Goal: Information Seeking & Learning: Learn about a topic

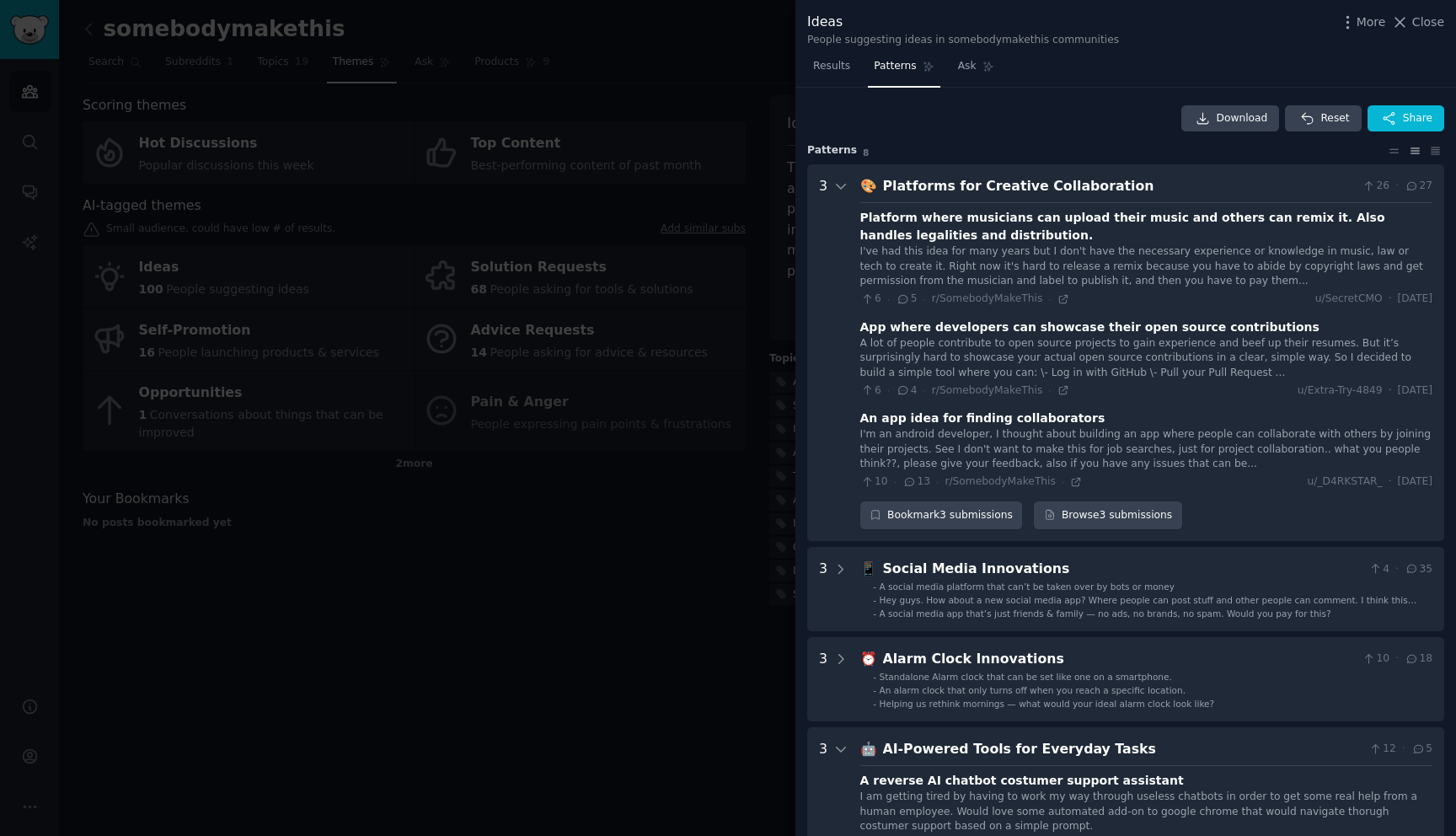
scroll to position [489, 0]
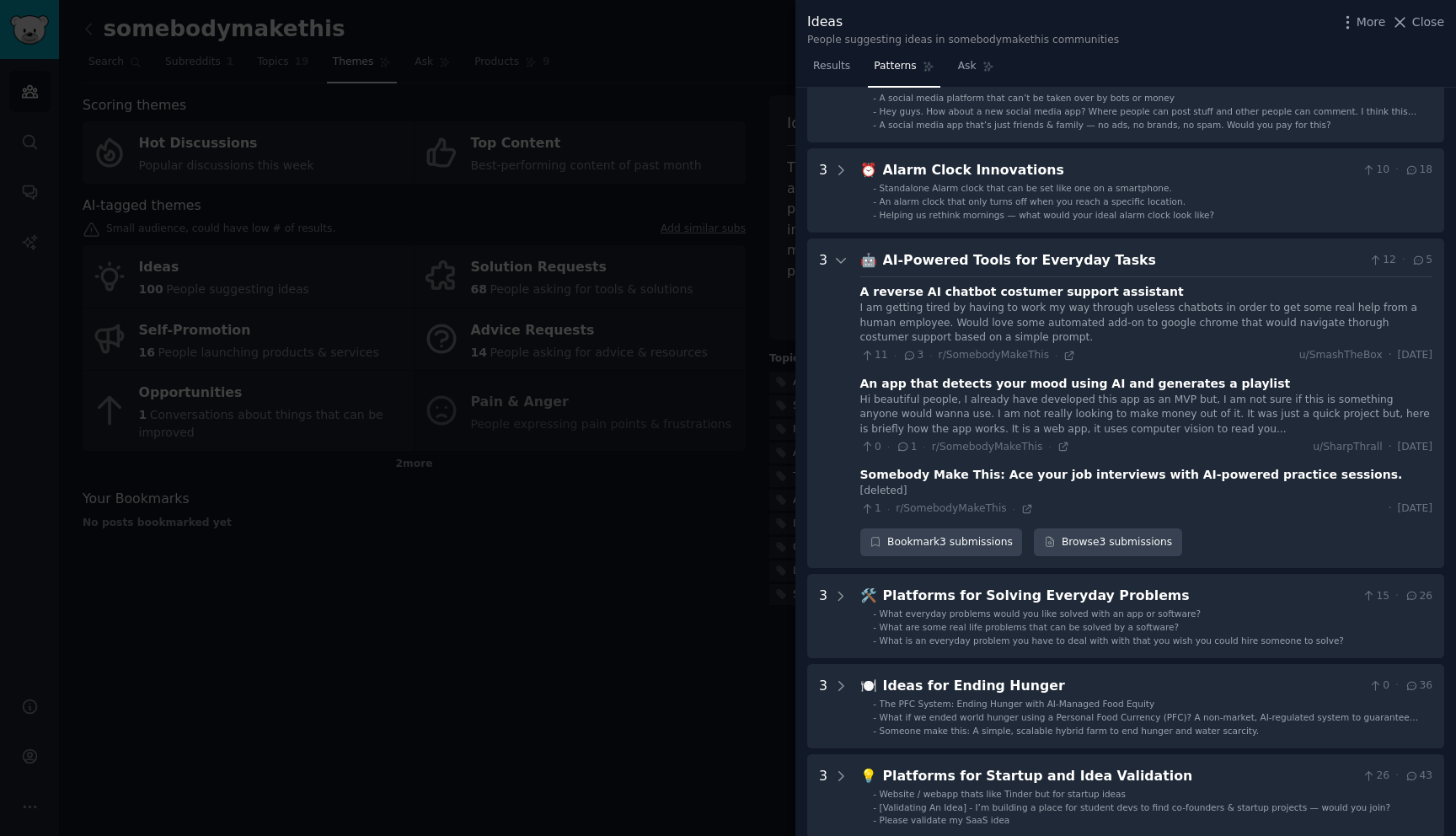
click at [699, 382] on div at bounding box center [728, 418] width 1456 height 836
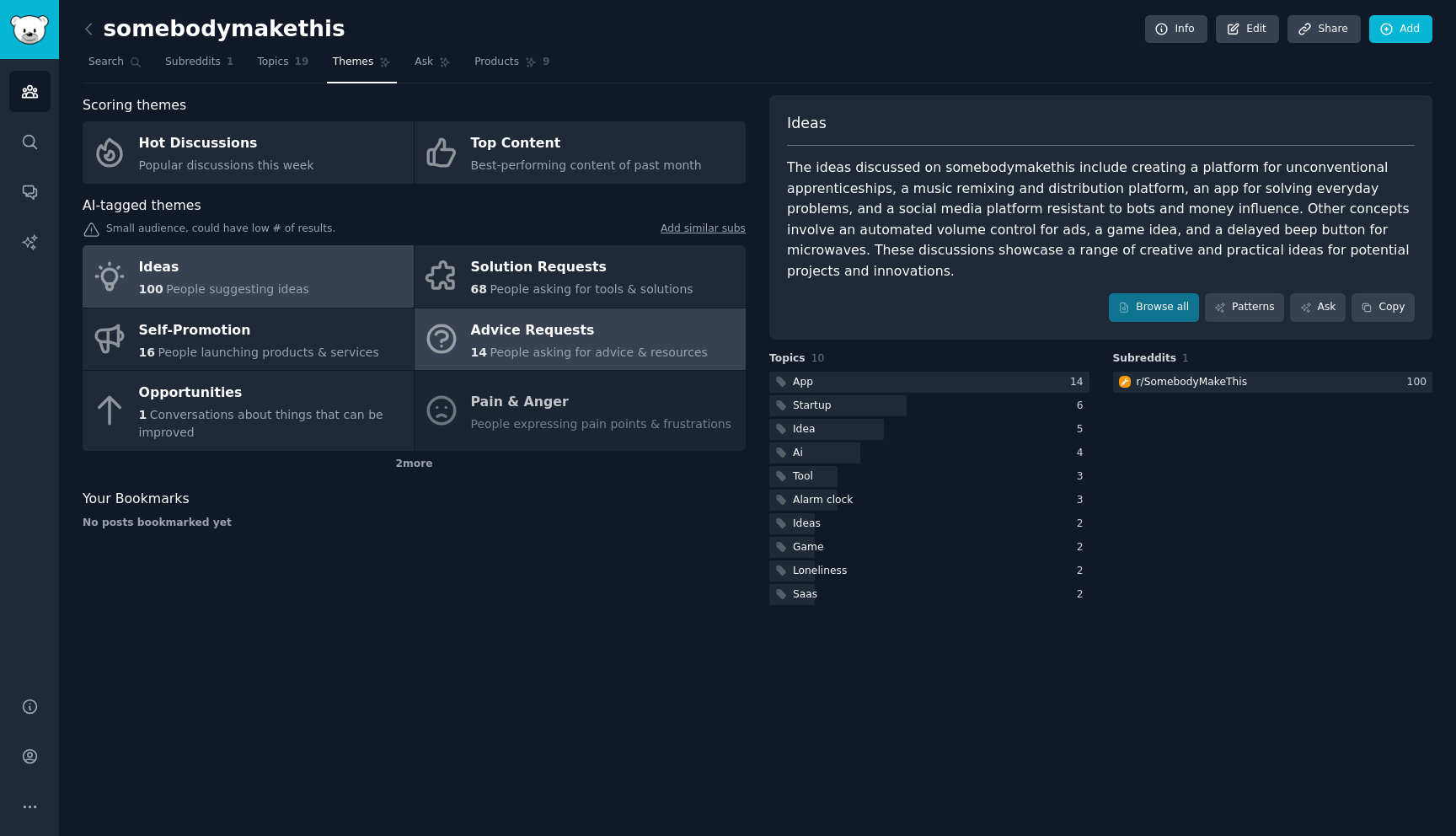
click at [576, 357] on span "People asking for advice & resources" at bounding box center [599, 353] width 217 height 14
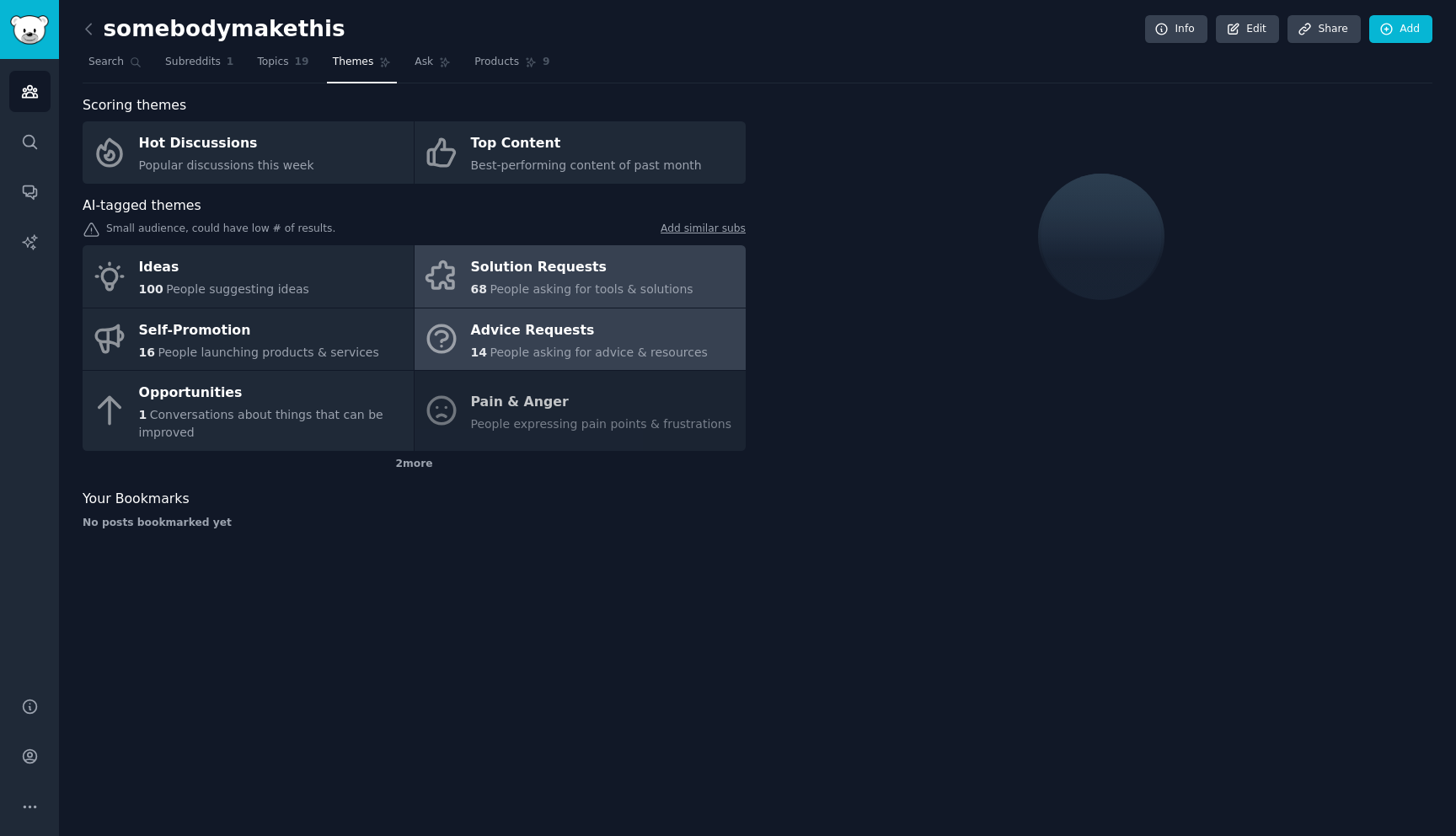
click at [562, 286] on span "People asking for tools & solutions" at bounding box center [592, 289] width 203 height 14
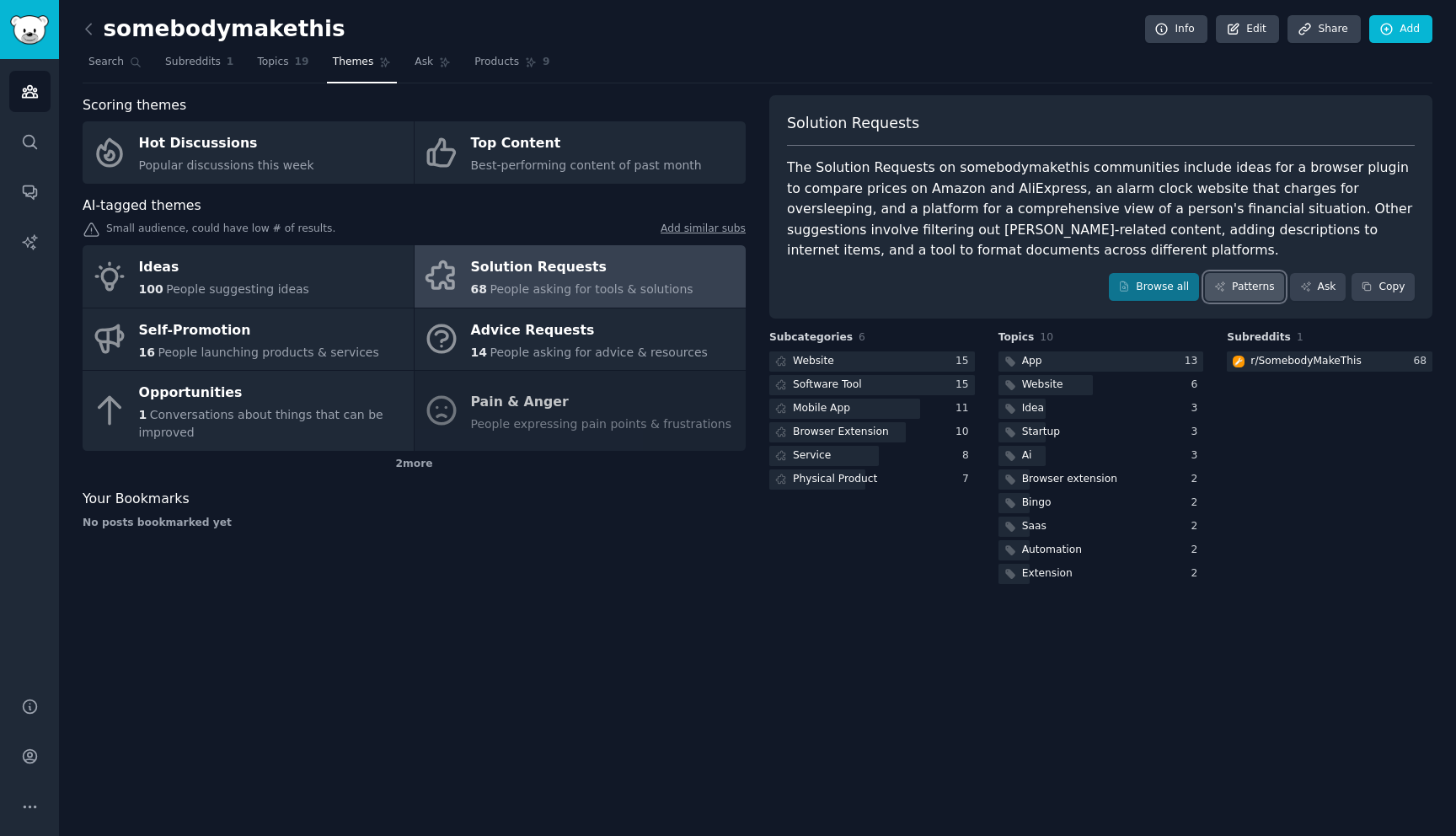
click at [1215, 295] on link "Patterns" at bounding box center [1245, 287] width 80 height 29
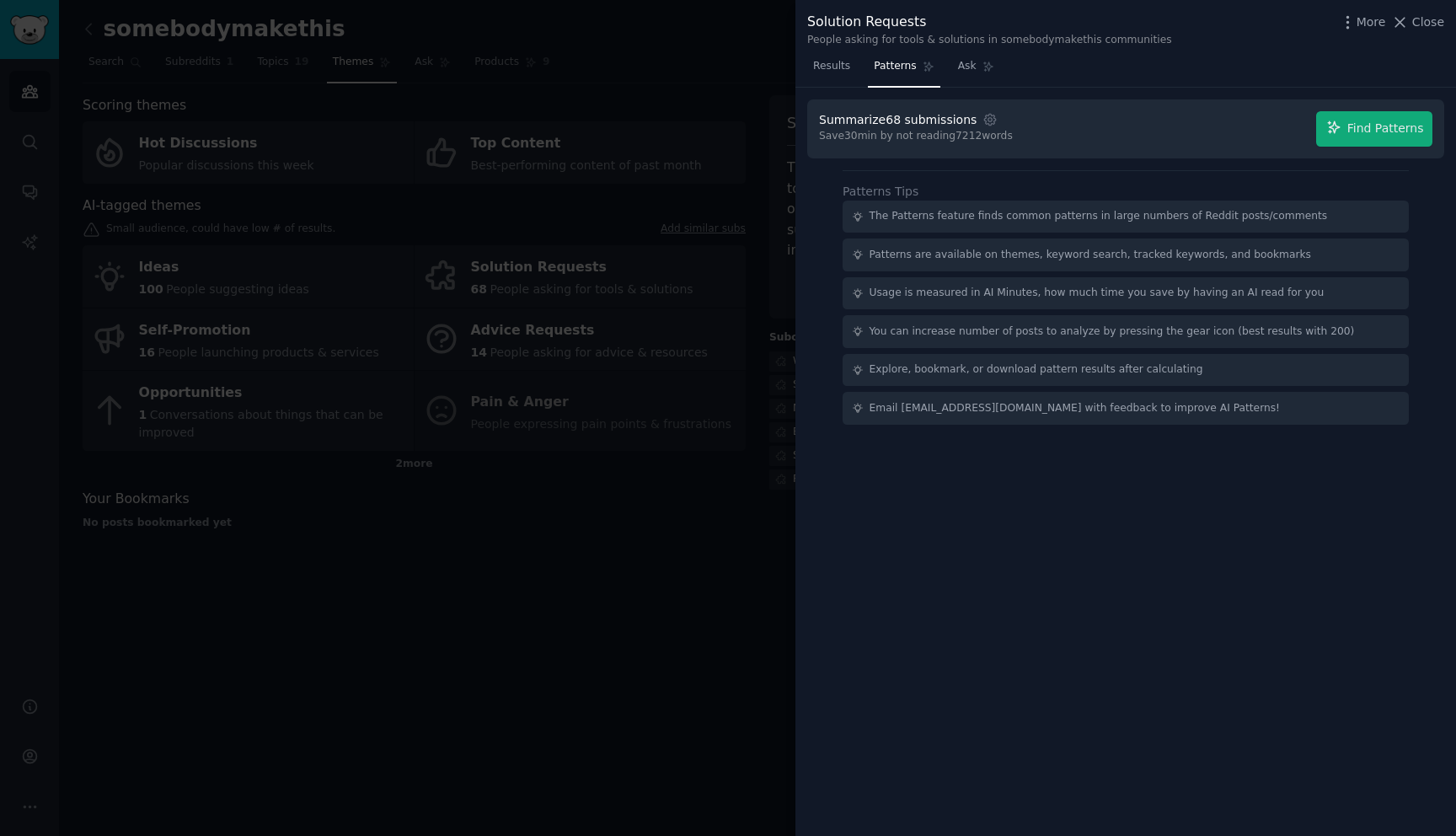
click at [1342, 148] on div "Summarize 68 submissions Settings Save 30 min by not reading 7212 words Find Pa…" at bounding box center [1126, 129] width 637 height 59
click at [1356, 129] on span "Find Patterns" at bounding box center [1385, 129] width 77 height 18
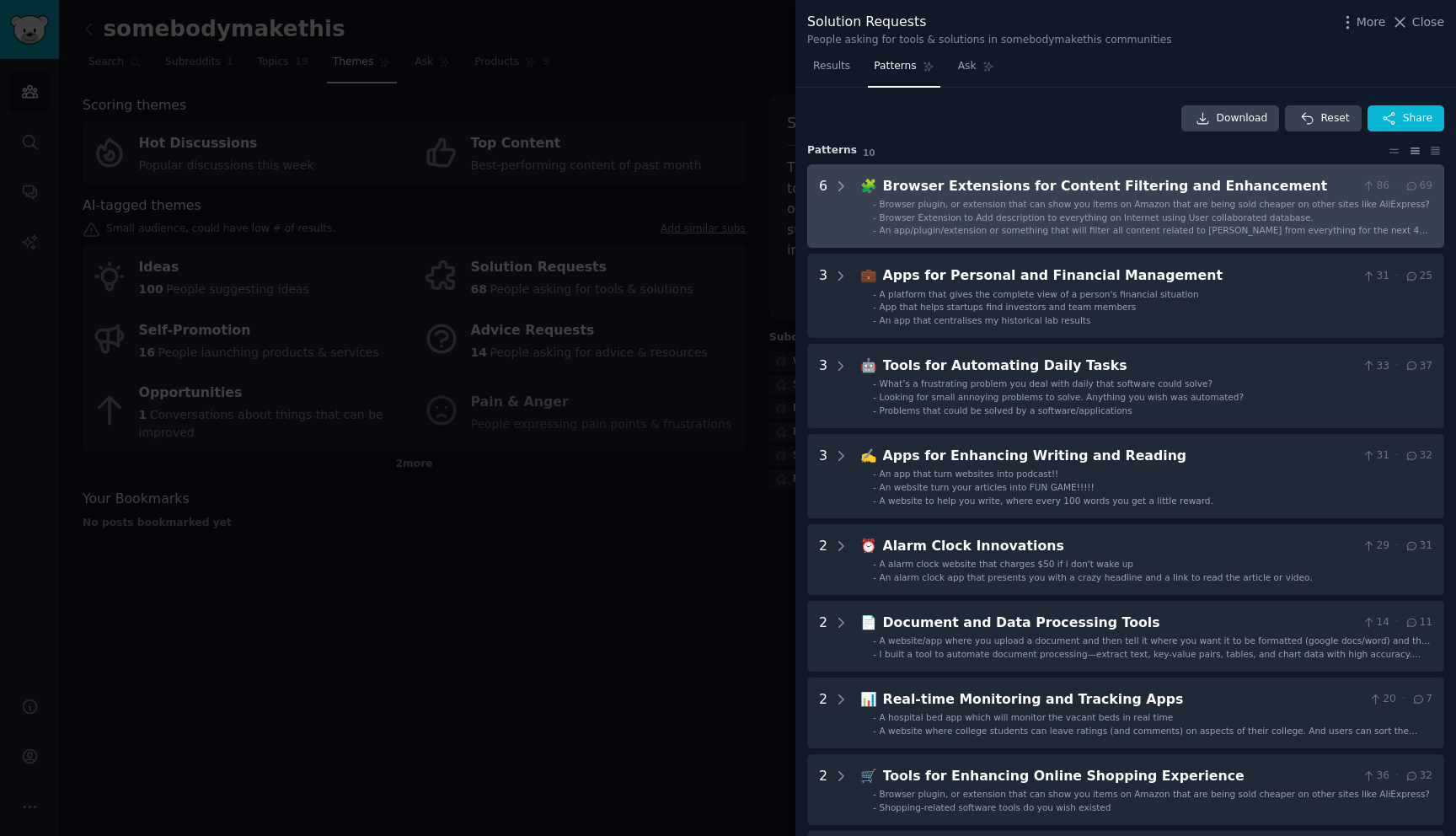
click at [1055, 200] on span "Browser plugin, or extension that can show you items on Amazon that are being s…" at bounding box center [1155, 204] width 551 height 10
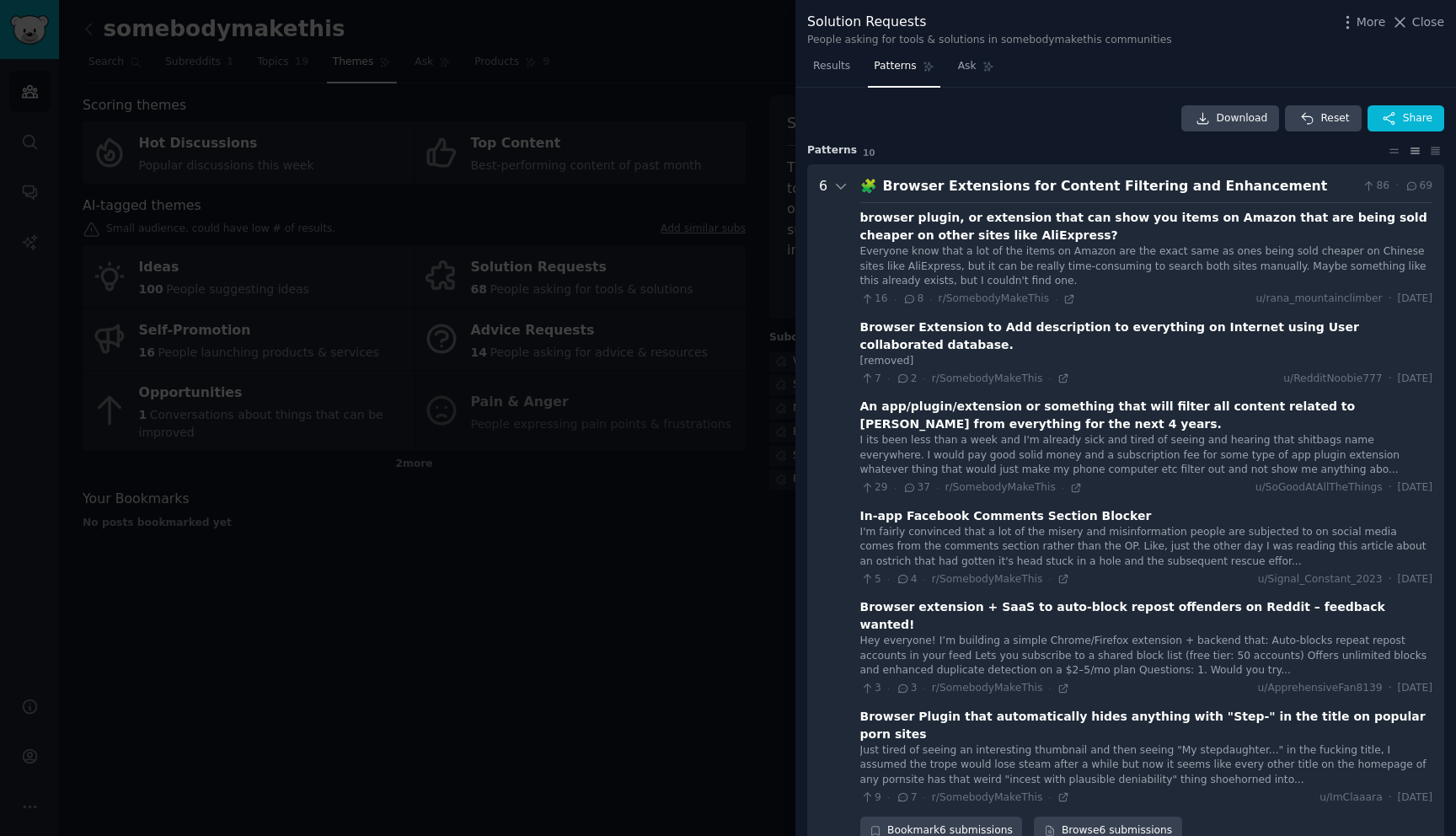
click at [975, 199] on div "🧩 Browser Extensions for Content Filtering and Enhancement 86 · 69 browser plug…" at bounding box center [1146, 511] width 573 height 670
click at [974, 189] on div "Browser Extensions for Content Filtering and Enhancement" at bounding box center [1119, 186] width 473 height 21
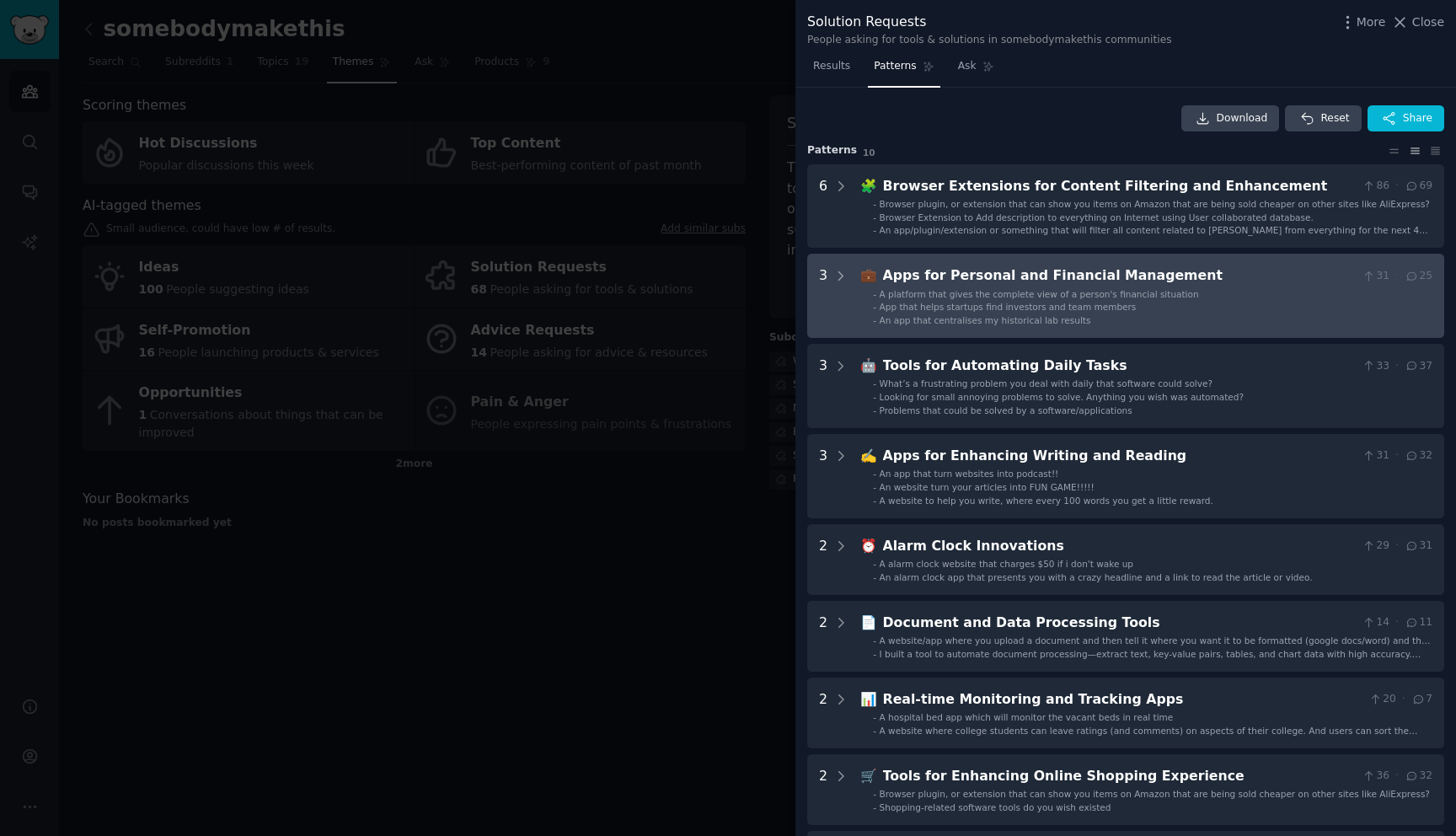
click at [984, 307] on span "App that helps startups find investors and team members" at bounding box center [1009, 307] width 257 height 10
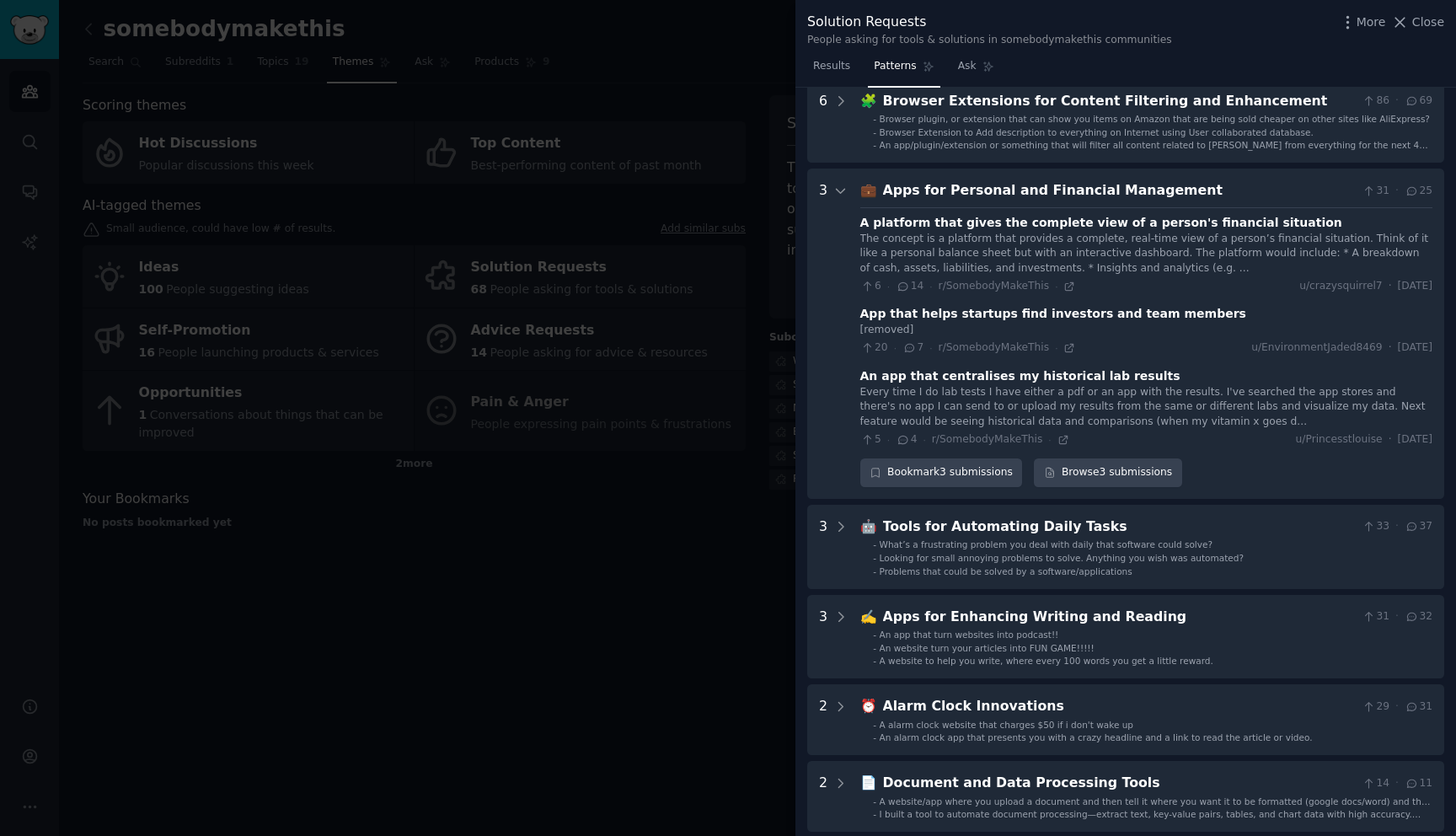
scroll to position [118, 0]
